Goal: Use online tool/utility

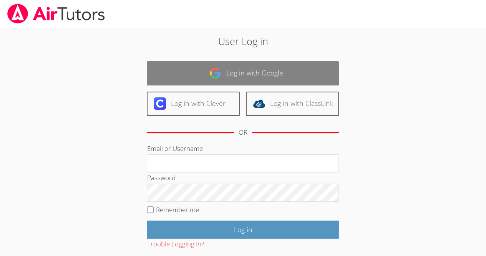
click at [275, 72] on link "Log in with Google" at bounding box center [243, 73] width 192 height 24
click at [285, 67] on link "Log in with Google" at bounding box center [243, 73] width 192 height 24
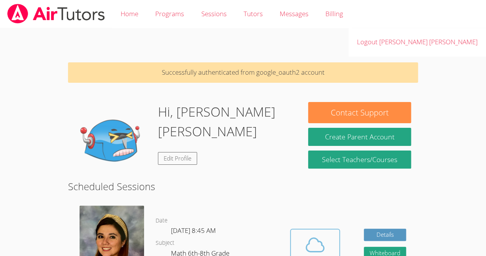
click at [324, 234] on icon at bounding box center [316, 245] width 22 height 22
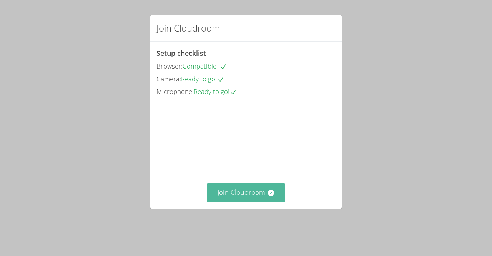
click at [263, 202] on button "Join Cloudroom" at bounding box center [246, 192] width 79 height 19
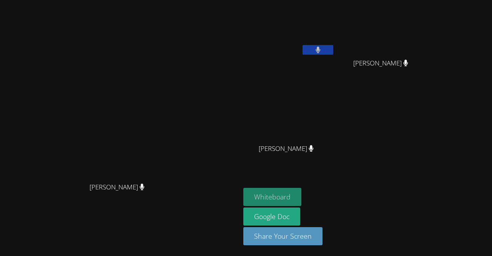
click at [301, 198] on button "Whiteboard" at bounding box center [272, 197] width 58 height 18
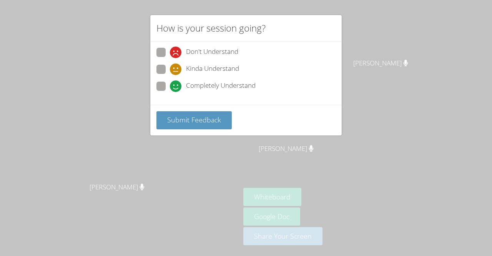
click at [170, 92] on span at bounding box center [170, 92] width 0 height 0
click at [170, 84] on input "Completely Understand" at bounding box center [173, 85] width 7 height 7
radio input "true"
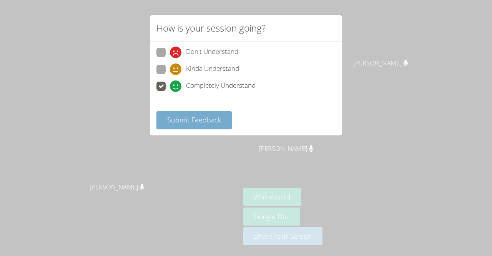
click at [187, 121] on span "Submit Feedback" at bounding box center [194, 119] width 54 height 9
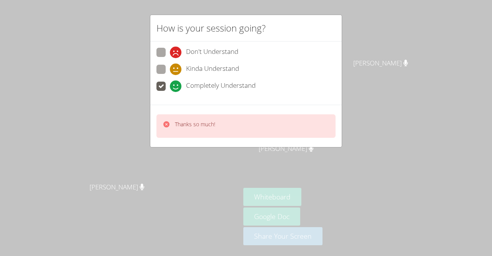
click at [254, 123] on div "Thanks so much!" at bounding box center [246, 125] width 179 height 23
